Goal: Task Accomplishment & Management: Use online tool/utility

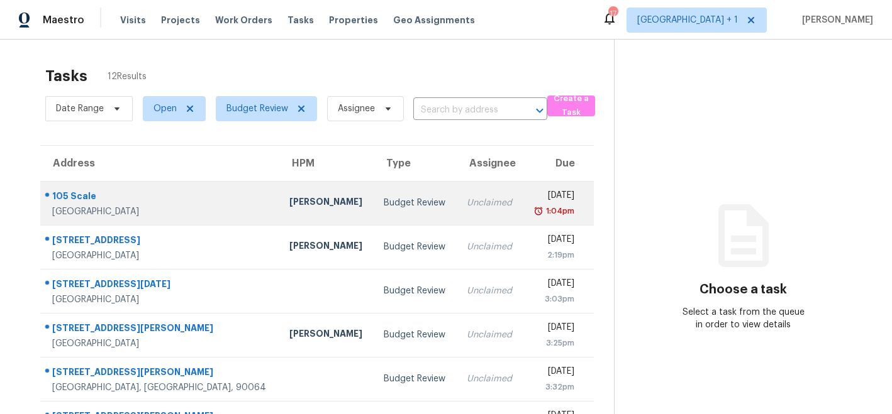
click at [289, 203] on div "[PERSON_NAME]" at bounding box center [326, 204] width 74 height 16
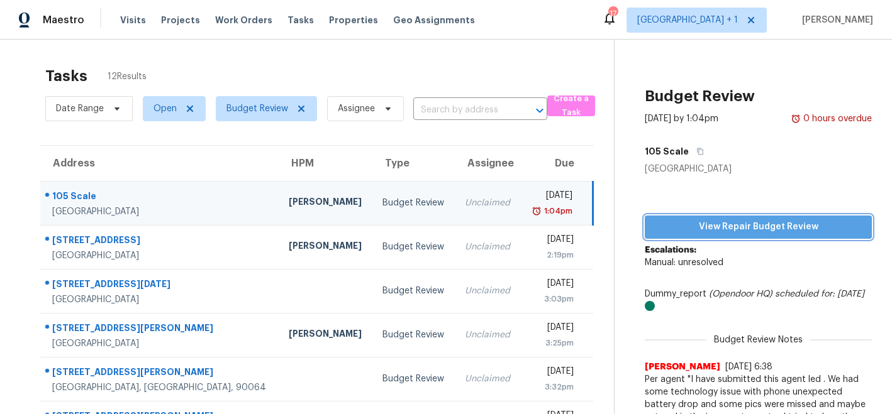
click at [713, 225] on span "View Repair Budget Review" at bounding box center [758, 227] width 207 height 16
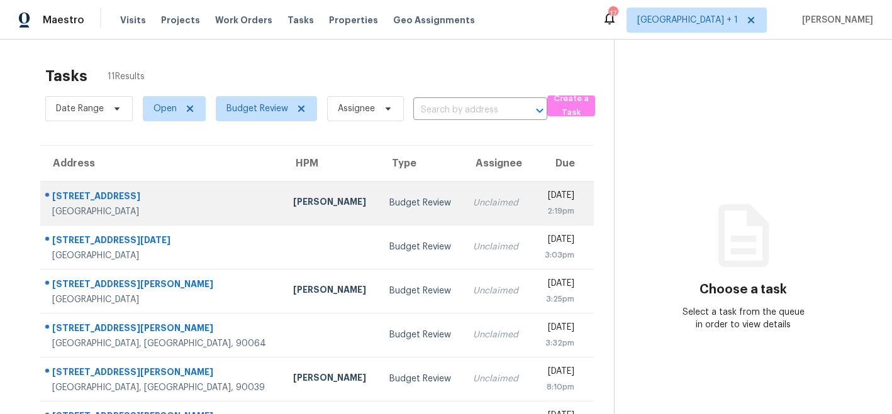
click at [293, 199] on div "Daniel Fomenko" at bounding box center [330, 204] width 75 height 16
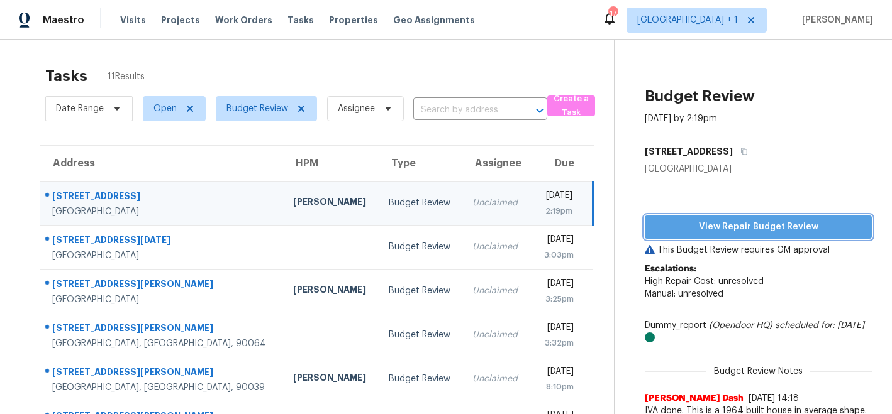
click at [730, 228] on span "View Repair Budget Review" at bounding box center [758, 227] width 207 height 16
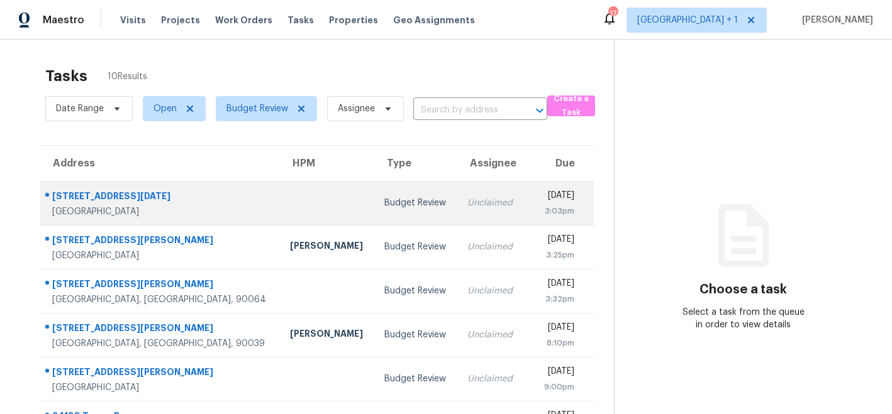
click at [280, 197] on td at bounding box center [327, 203] width 94 height 44
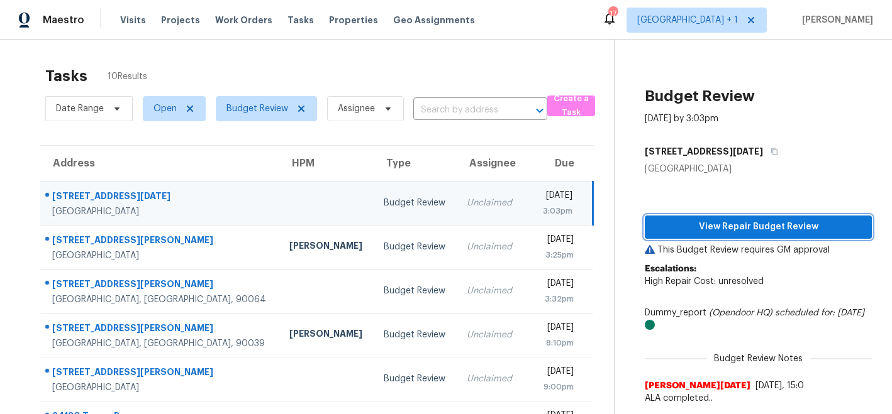
click at [716, 227] on span "View Repair Budget Review" at bounding box center [758, 227] width 207 height 16
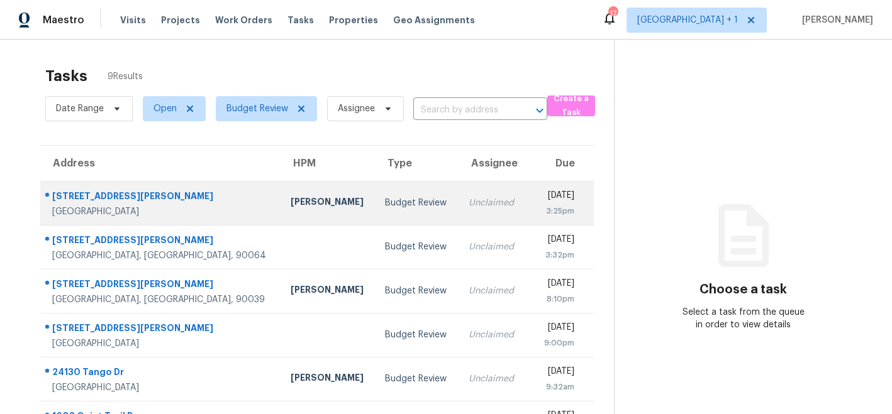
click at [291, 198] on div "[PERSON_NAME]" at bounding box center [328, 204] width 75 height 16
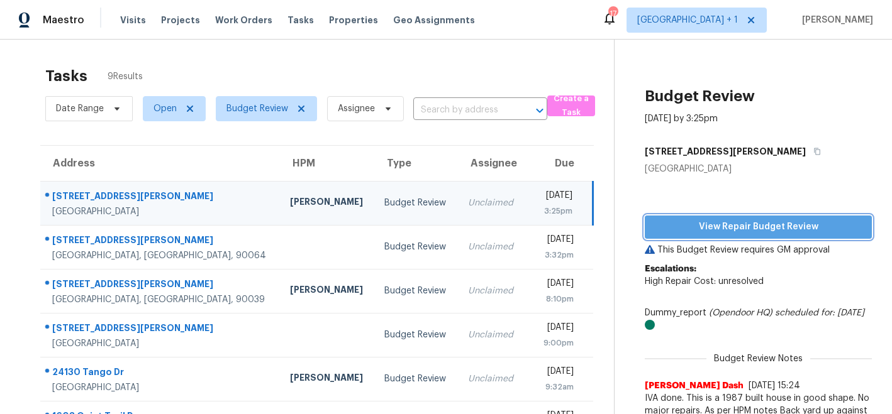
click at [684, 223] on span "View Repair Budget Review" at bounding box center [758, 227] width 207 height 16
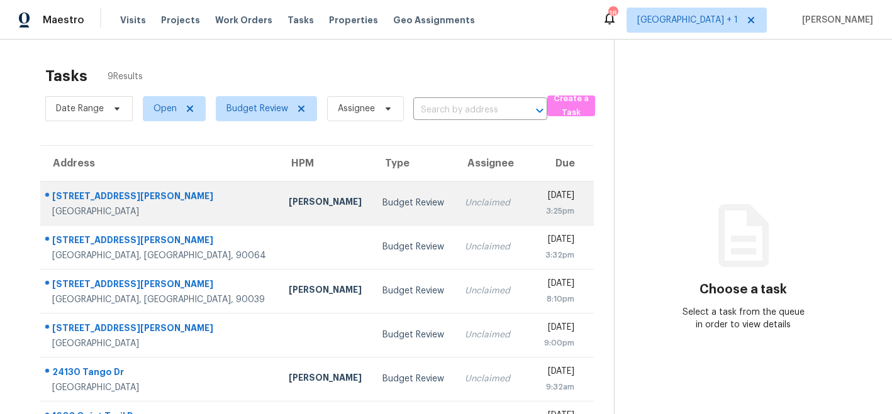
click at [289, 202] on div "[PERSON_NAME]" at bounding box center [326, 204] width 74 height 16
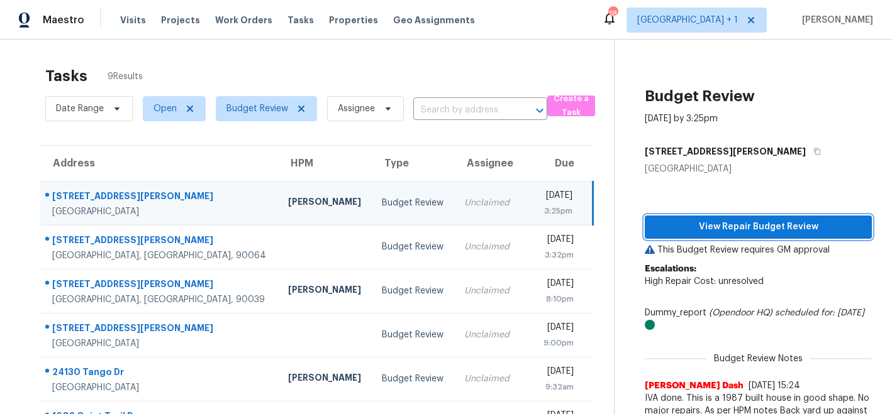
click at [708, 230] on span "View Repair Budget Review" at bounding box center [758, 227] width 207 height 16
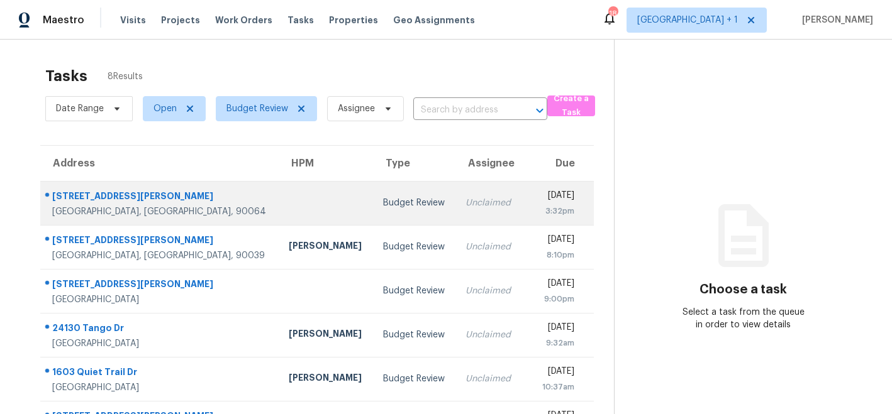
click at [279, 206] on td at bounding box center [326, 203] width 94 height 44
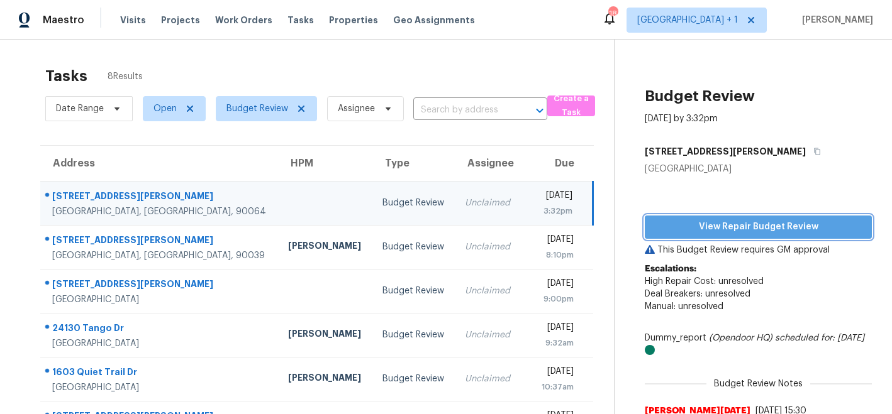
click at [721, 222] on span "View Repair Budget Review" at bounding box center [758, 227] width 207 height 16
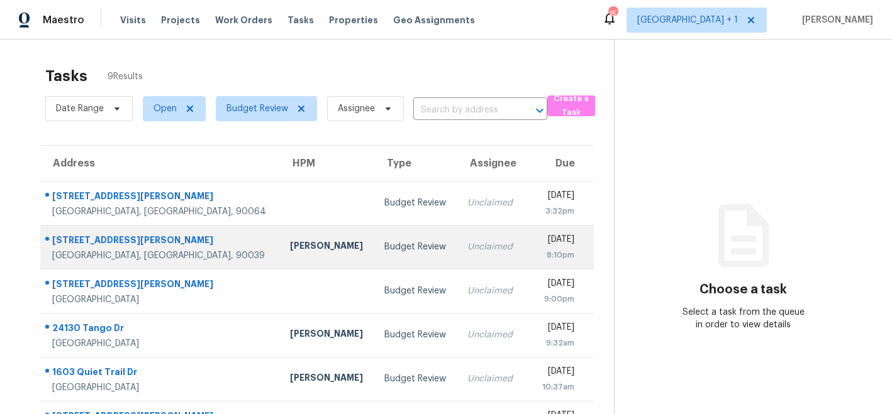
click at [290, 245] on div "Theodore Mirabella" at bounding box center [327, 248] width 74 height 16
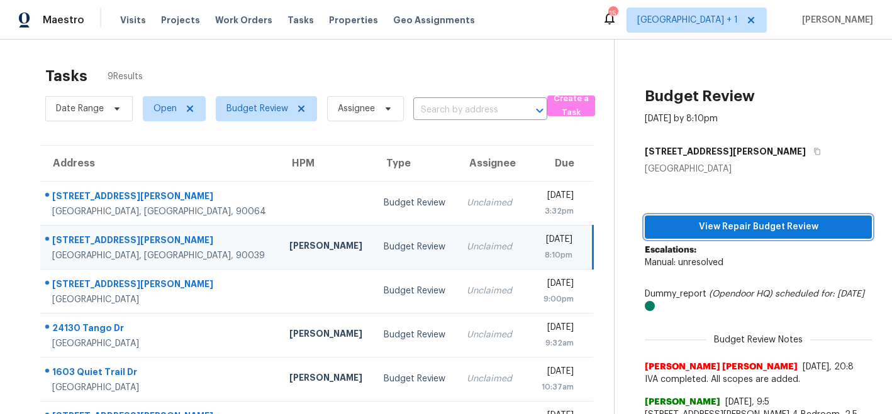
click at [741, 222] on span "View Repair Budget Review" at bounding box center [758, 227] width 207 height 16
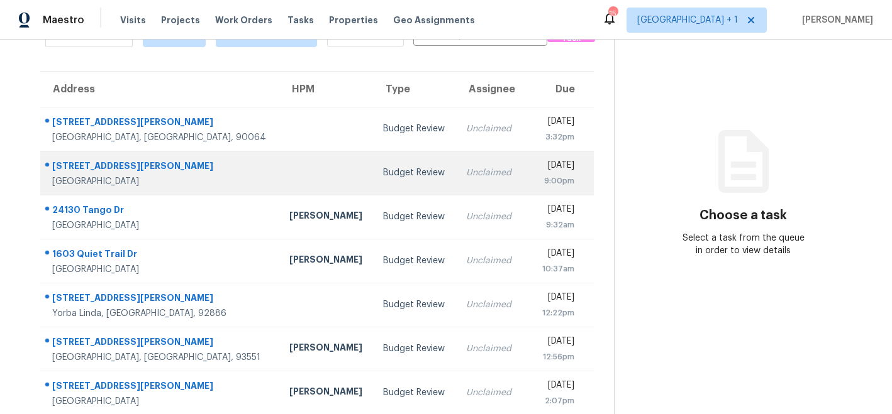
scroll to position [65, 0]
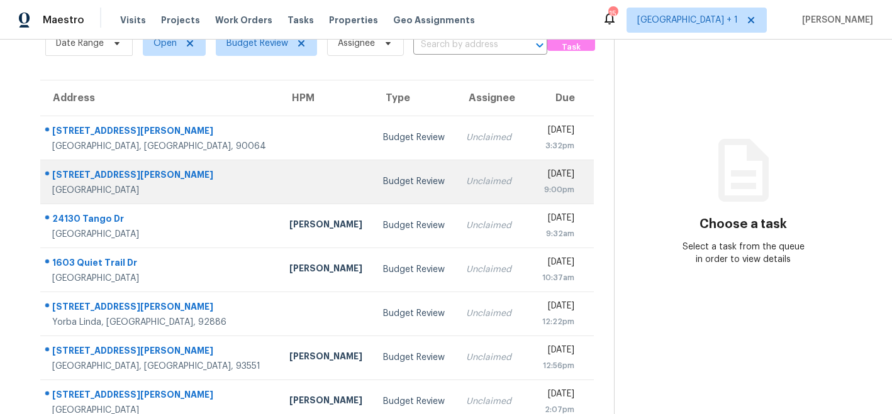
click at [279, 178] on td at bounding box center [326, 182] width 94 height 44
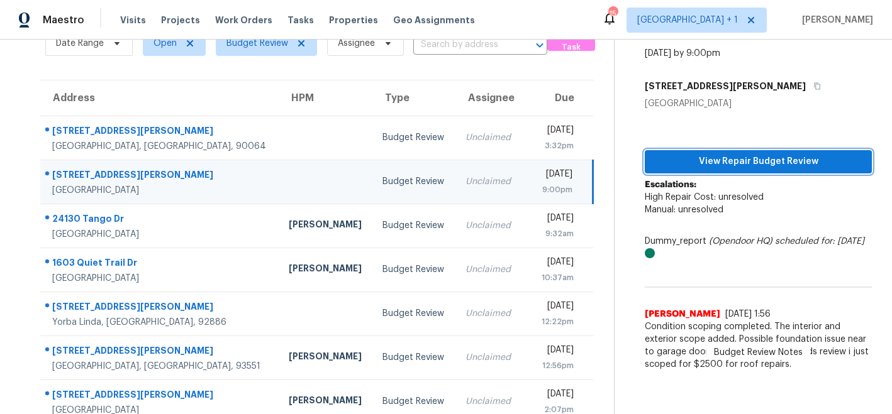
click at [716, 163] on span "View Repair Budget Review" at bounding box center [758, 162] width 207 height 16
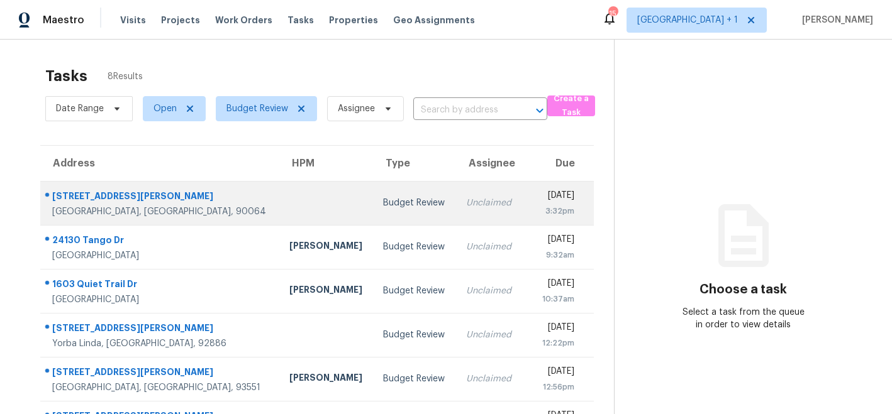
scroll to position [129, 0]
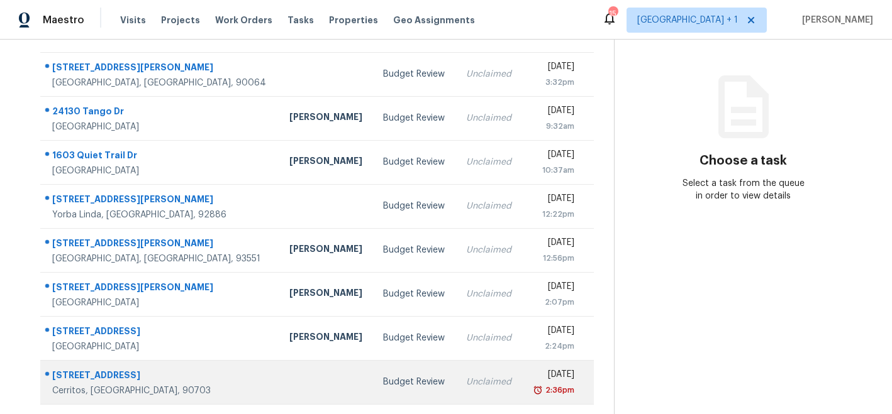
click at [289, 381] on div at bounding box center [326, 382] width 74 height 3
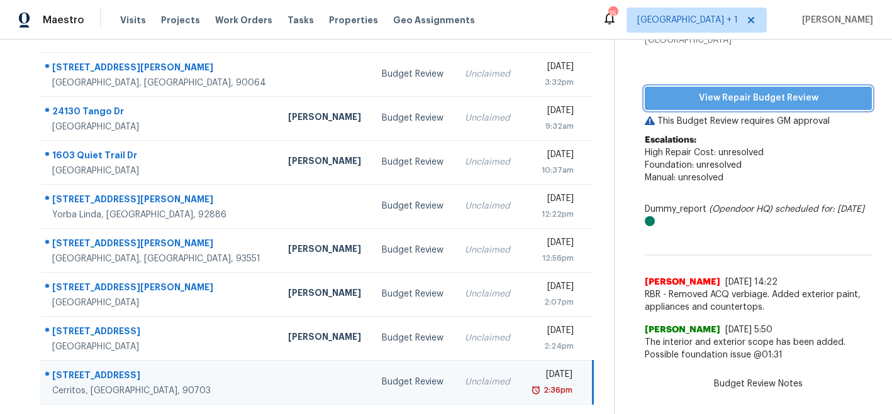
click at [729, 97] on span "View Repair Budget Review" at bounding box center [758, 99] width 207 height 16
